Goal: Task Accomplishment & Management: Manage account settings

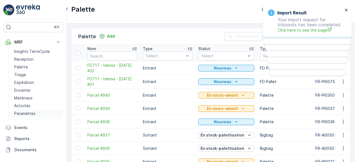
scroll to position [20, 0]
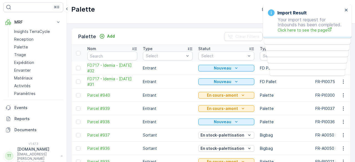
click at [23, 151] on p "[DOMAIN_NAME]" at bounding box center [37, 150] width 41 height 6
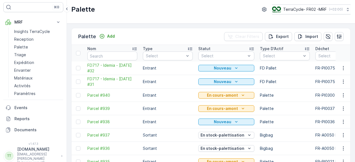
click at [33, 152] on p "[DOMAIN_NAME]" at bounding box center [37, 150] width 41 height 6
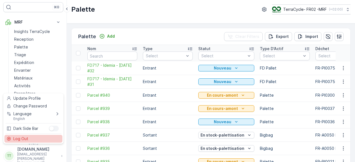
click at [25, 141] on span "Log Out" at bounding box center [20, 139] width 15 height 6
